Goal: Transaction & Acquisition: Book appointment/travel/reservation

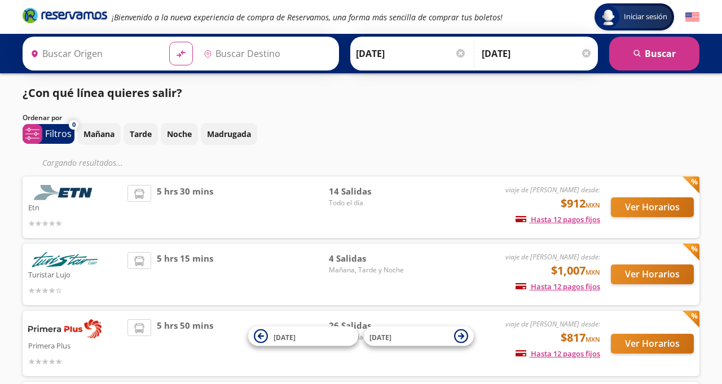
type input "[GEOGRAPHIC_DATA], [GEOGRAPHIC_DATA]"
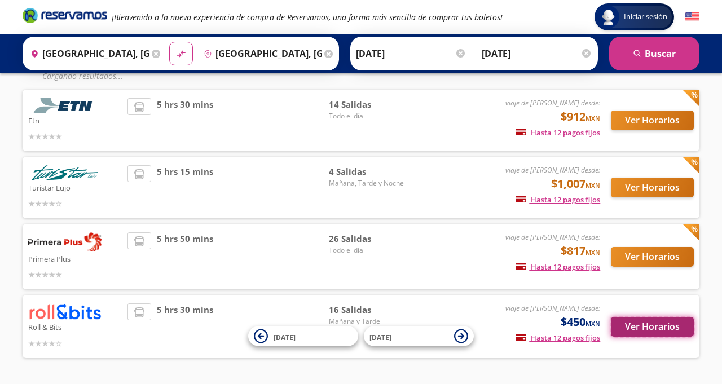
click at [615, 333] on button "Ver Horarios" at bounding box center [652, 327] width 83 height 20
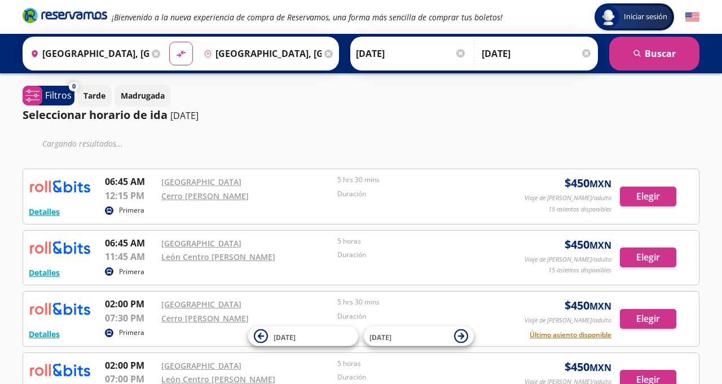
click at [629, 337] on div "Detalles Primera 02:00 PM [GEOGRAPHIC_DATA] Auditorio Nacional CDMX 07:30 PM [G…" at bounding box center [361, 318] width 665 height 43
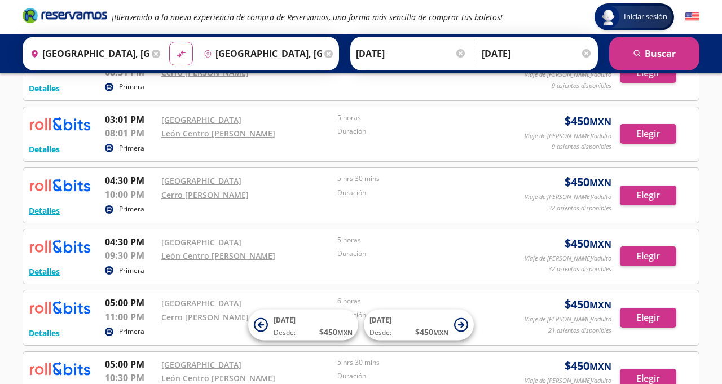
scroll to position [212, 0]
click at [641, 249] on button "Elegir" at bounding box center [648, 257] width 56 height 20
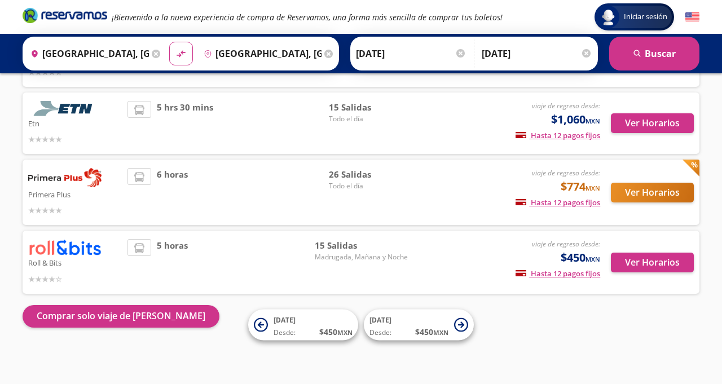
scroll to position [91, 0]
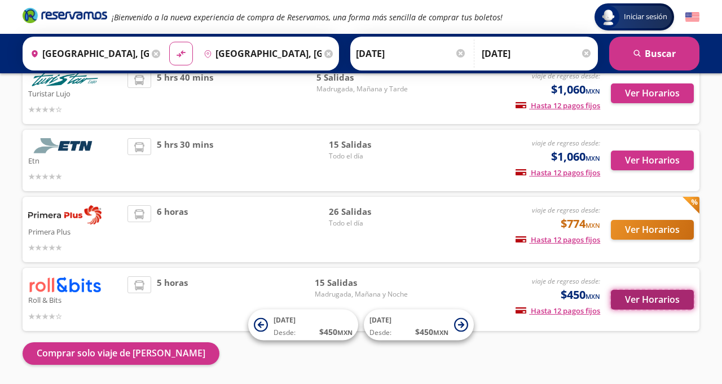
click at [630, 303] on button "Ver Horarios" at bounding box center [652, 300] width 83 height 20
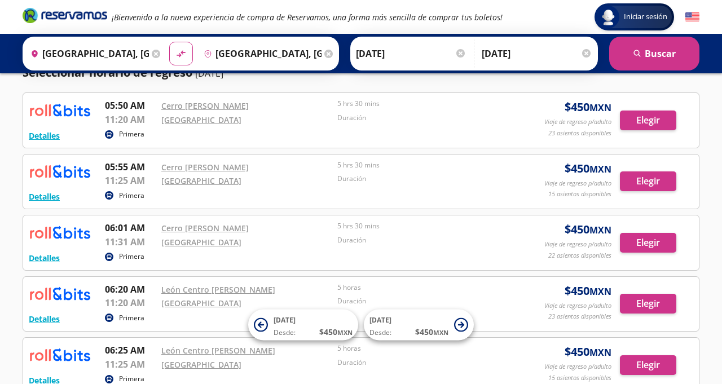
scroll to position [113, 0]
